Goal: Task Accomplishment & Management: Use online tool/utility

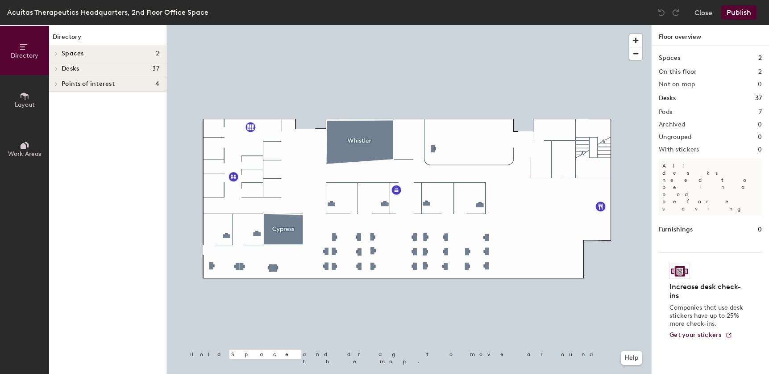
click at [62, 69] on span "Desks" at bounding box center [70, 68] width 17 height 7
click at [67, 69] on span "Desks" at bounding box center [70, 68] width 17 height 7
click at [251, 25] on div at bounding box center [409, 25] width 484 height 0
click at [256, 25] on div at bounding box center [409, 25] width 484 height 0
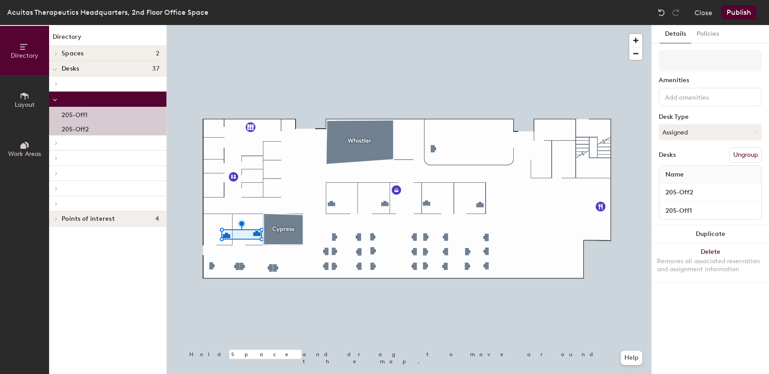
click at [252, 25] on div at bounding box center [409, 25] width 484 height 0
click at [749, 155] on button "Ungroup" at bounding box center [745, 154] width 33 height 15
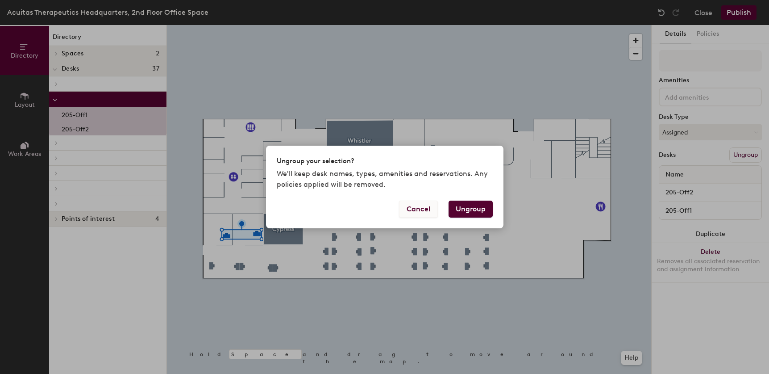
click at [420, 208] on button "Cancel" at bounding box center [418, 208] width 39 height 17
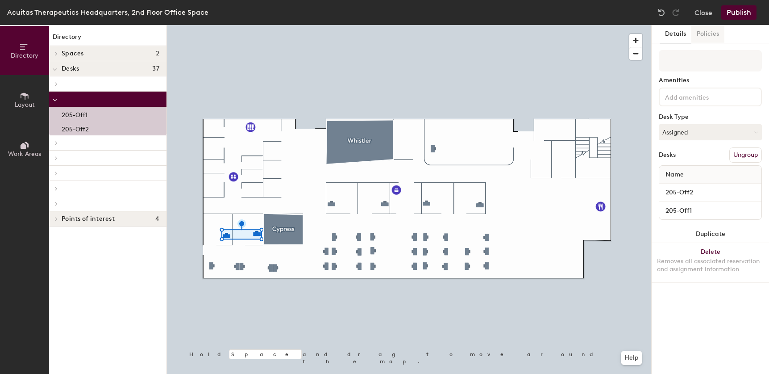
click at [705, 34] on button "Policies" at bounding box center [707, 34] width 33 height 18
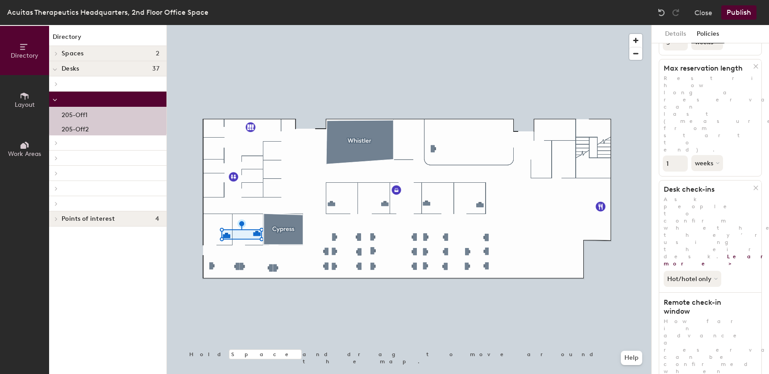
scroll to position [145, 0]
click at [676, 35] on button "Details" at bounding box center [676, 34] width 32 height 18
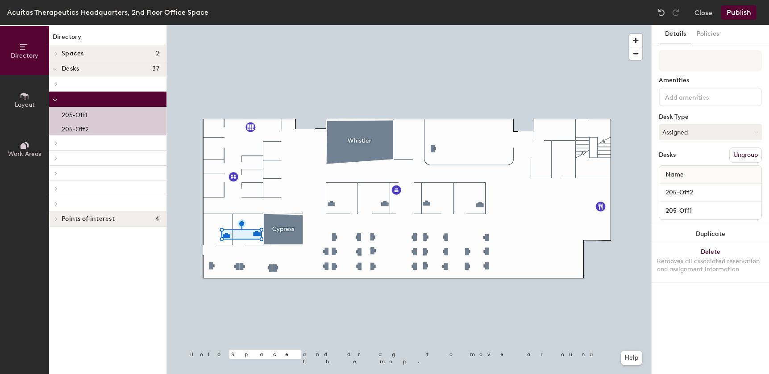
click at [743, 152] on button "Ungroup" at bounding box center [745, 154] width 33 height 15
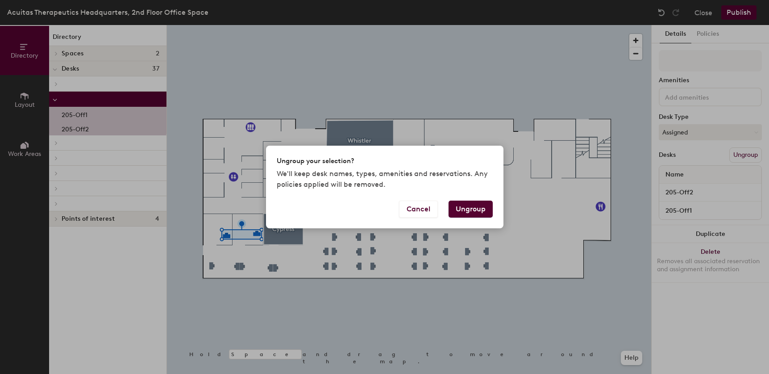
click at [468, 208] on button "Ungroup" at bounding box center [471, 208] width 44 height 17
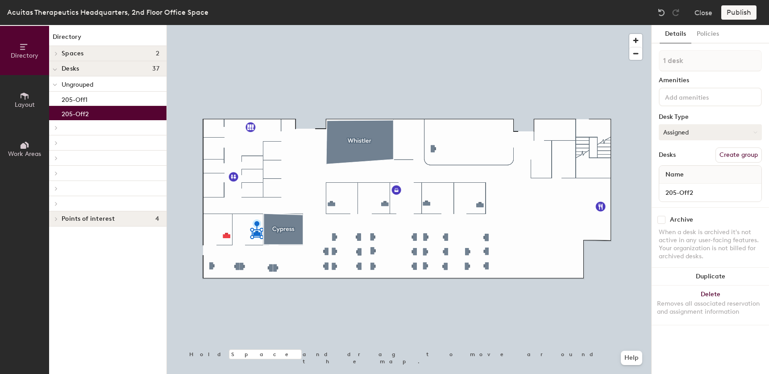
click at [695, 132] on button "Assigned" at bounding box center [710, 132] width 103 height 16
click at [695, 131] on button "Assigned" at bounding box center [710, 132] width 103 height 16
click at [707, 33] on button "Policies" at bounding box center [707, 34] width 33 height 18
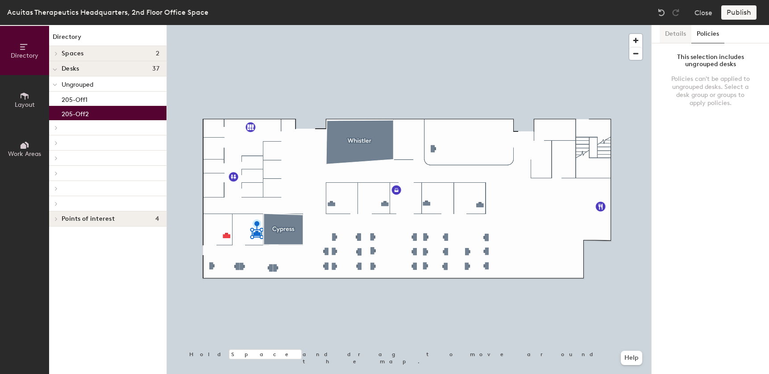
click at [671, 32] on button "Details" at bounding box center [676, 34] width 32 height 18
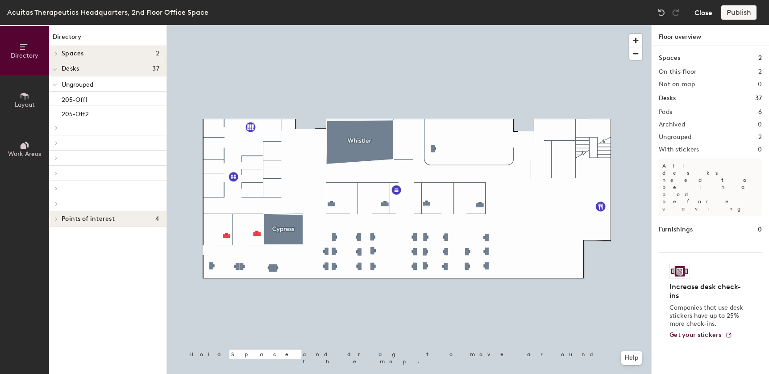
click at [707, 15] on button "Close" at bounding box center [704, 12] width 18 height 14
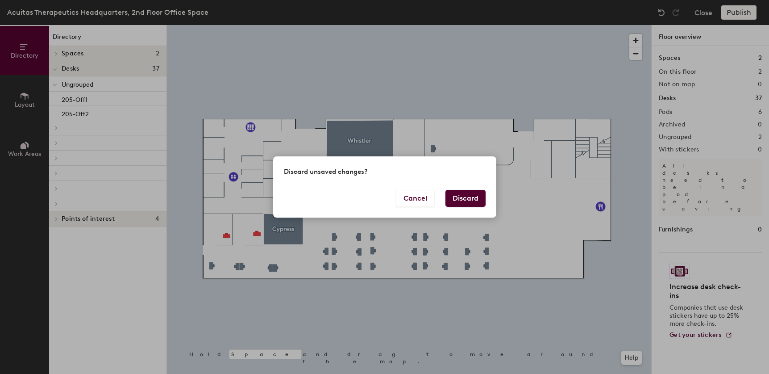
click at [472, 202] on button "Discard" at bounding box center [465, 198] width 40 height 17
